Goal: Find specific page/section

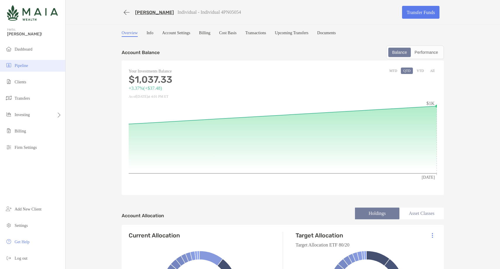
click at [33, 68] on li "Pipeline" at bounding box center [32, 66] width 65 height 12
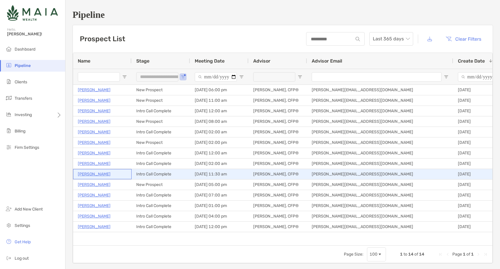
click at [94, 175] on p "[PERSON_NAME]" at bounding box center [94, 173] width 33 height 7
